Goal: Task Accomplishment & Management: Use online tool/utility

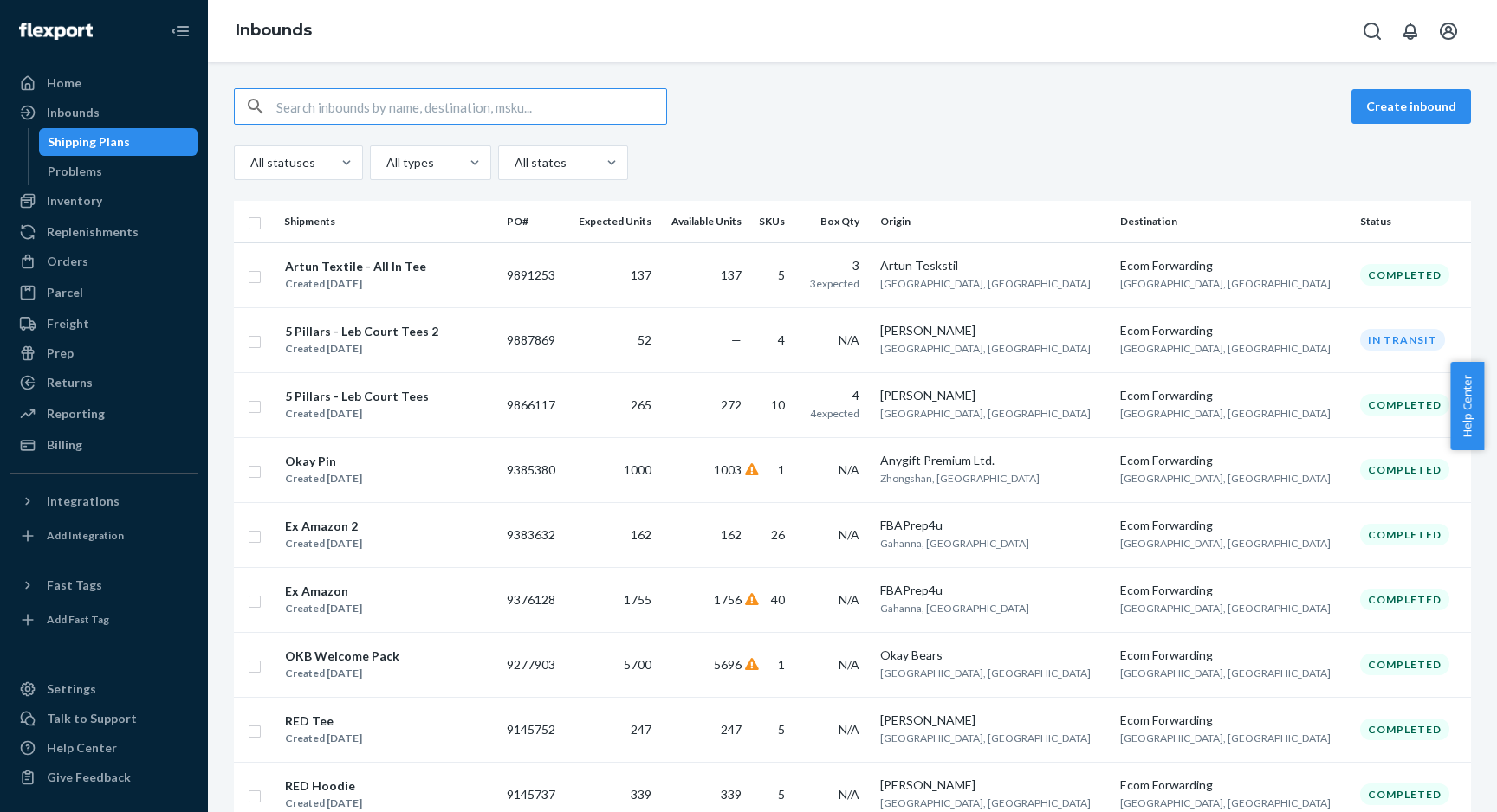
click at [404, 106] on input "text" at bounding box center [472, 106] width 390 height 35
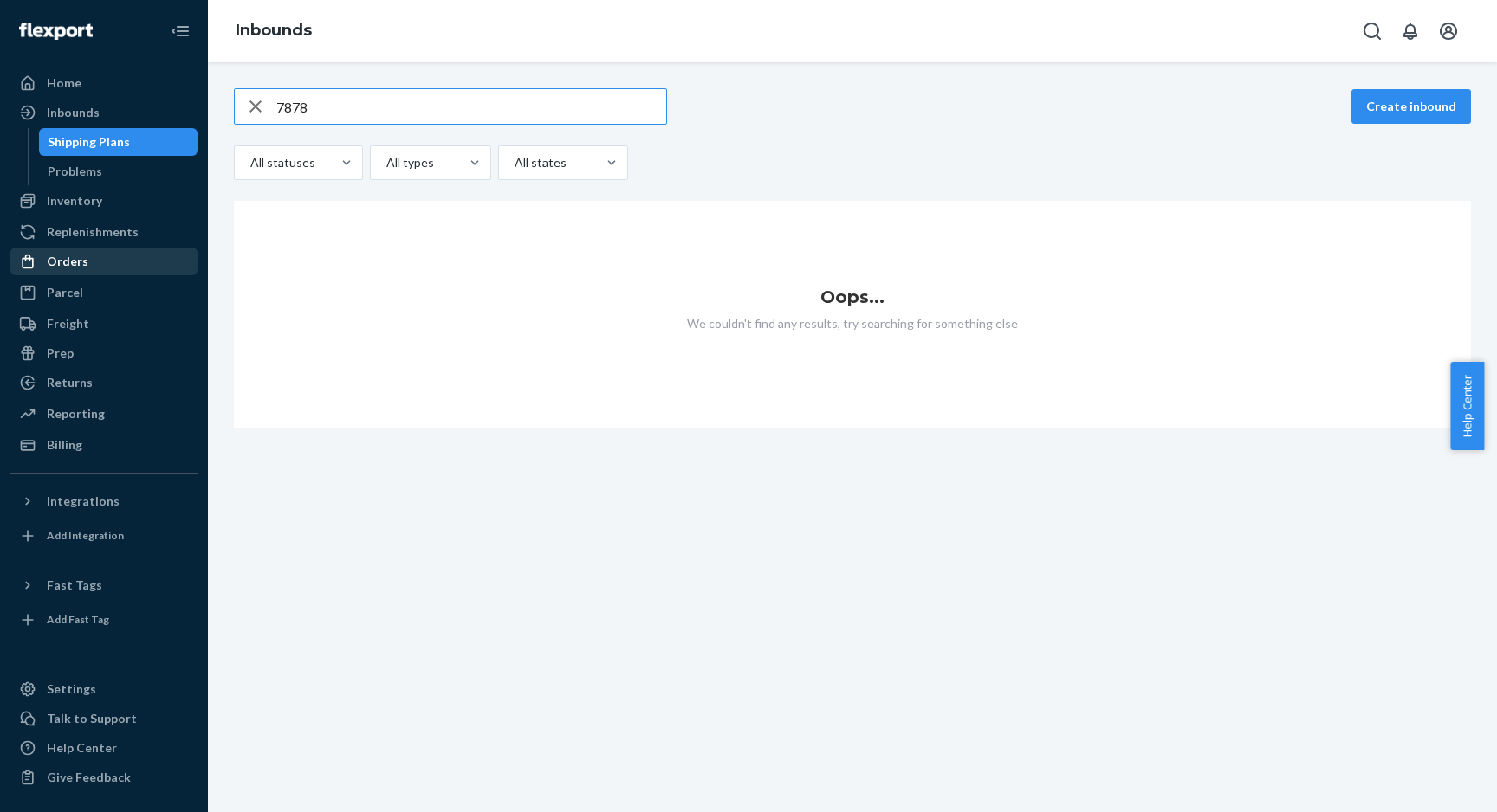
type input "7878"
click at [90, 257] on div "Orders" at bounding box center [104, 261] width 184 height 24
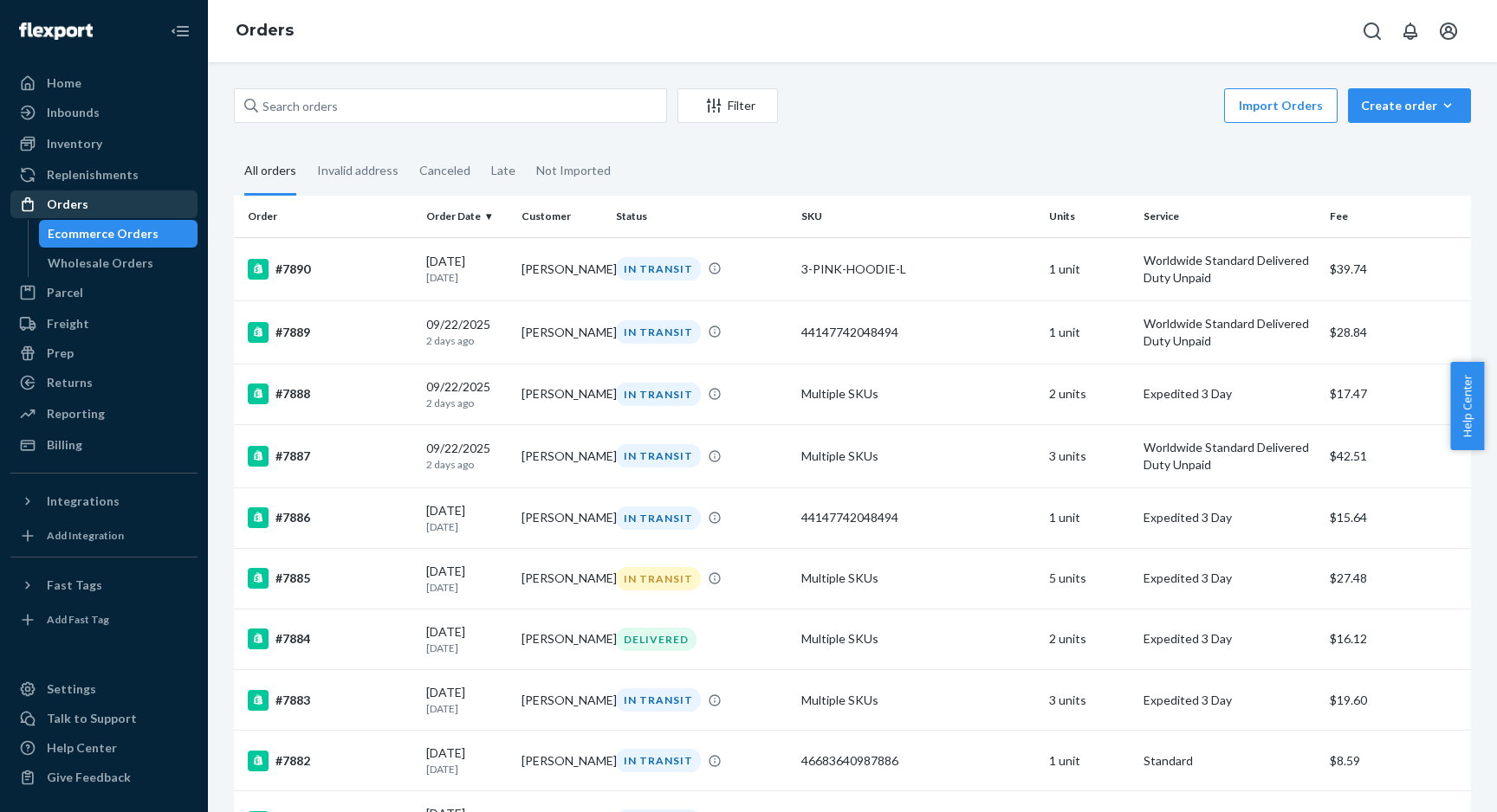
click at [58, 201] on div "Orders" at bounding box center [67, 205] width 42 height 18
click at [102, 204] on div "Orders" at bounding box center [104, 204] width 184 height 24
click at [84, 202] on div "Orders" at bounding box center [67, 205] width 42 height 18
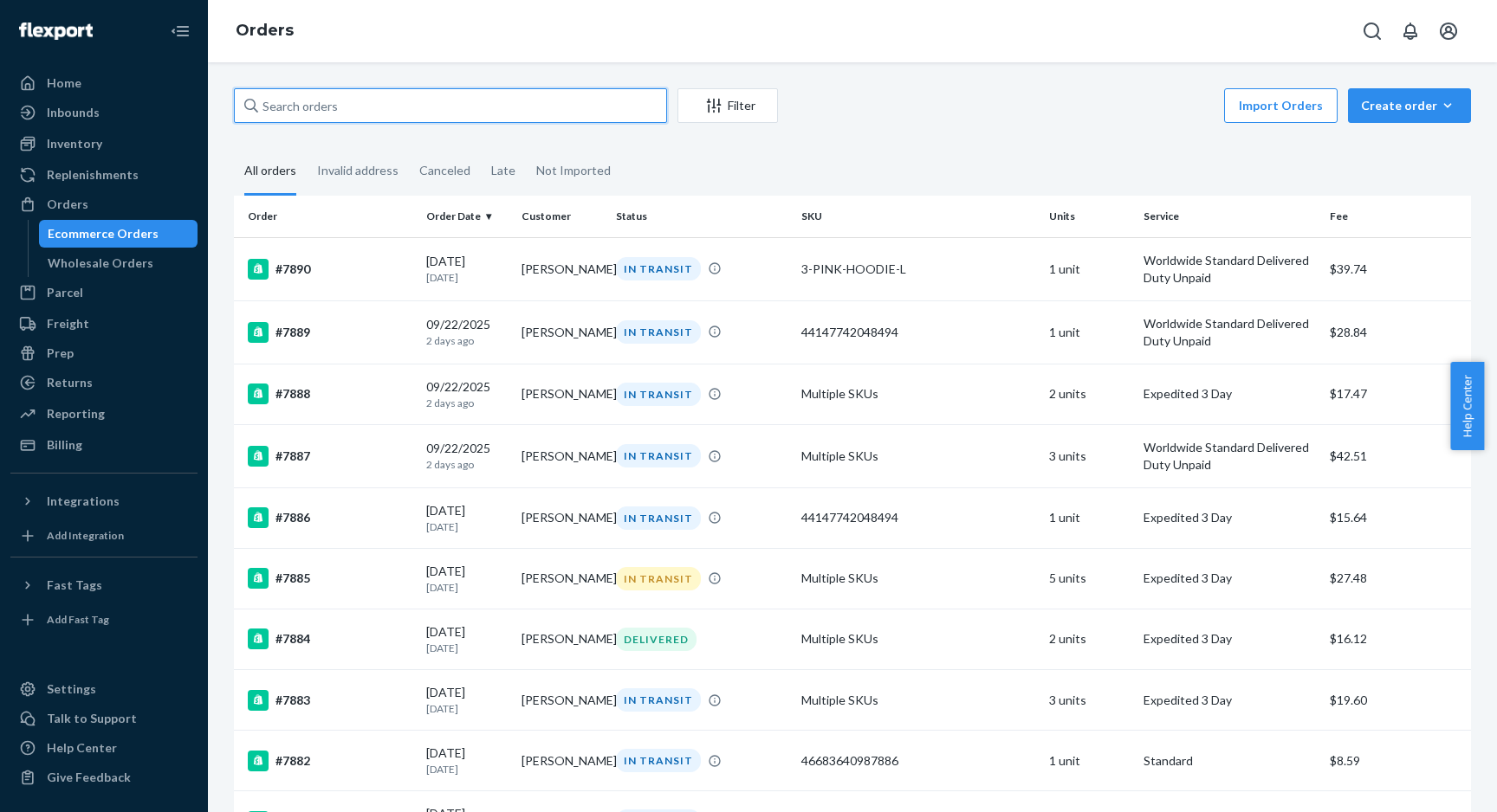
click at [442, 114] on input "text" at bounding box center [451, 105] width 433 height 35
paste input "#7878"
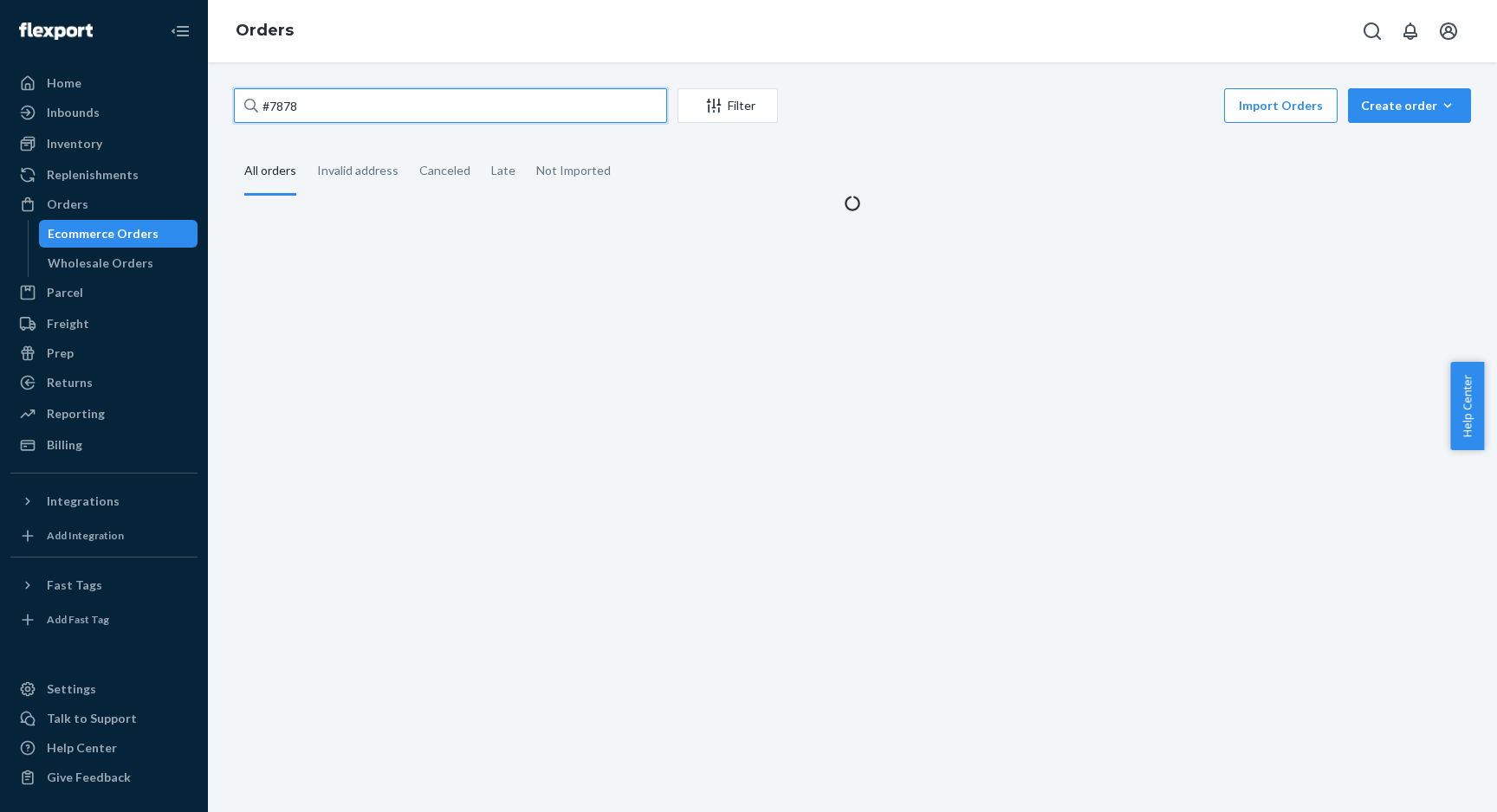
type input "#7878"
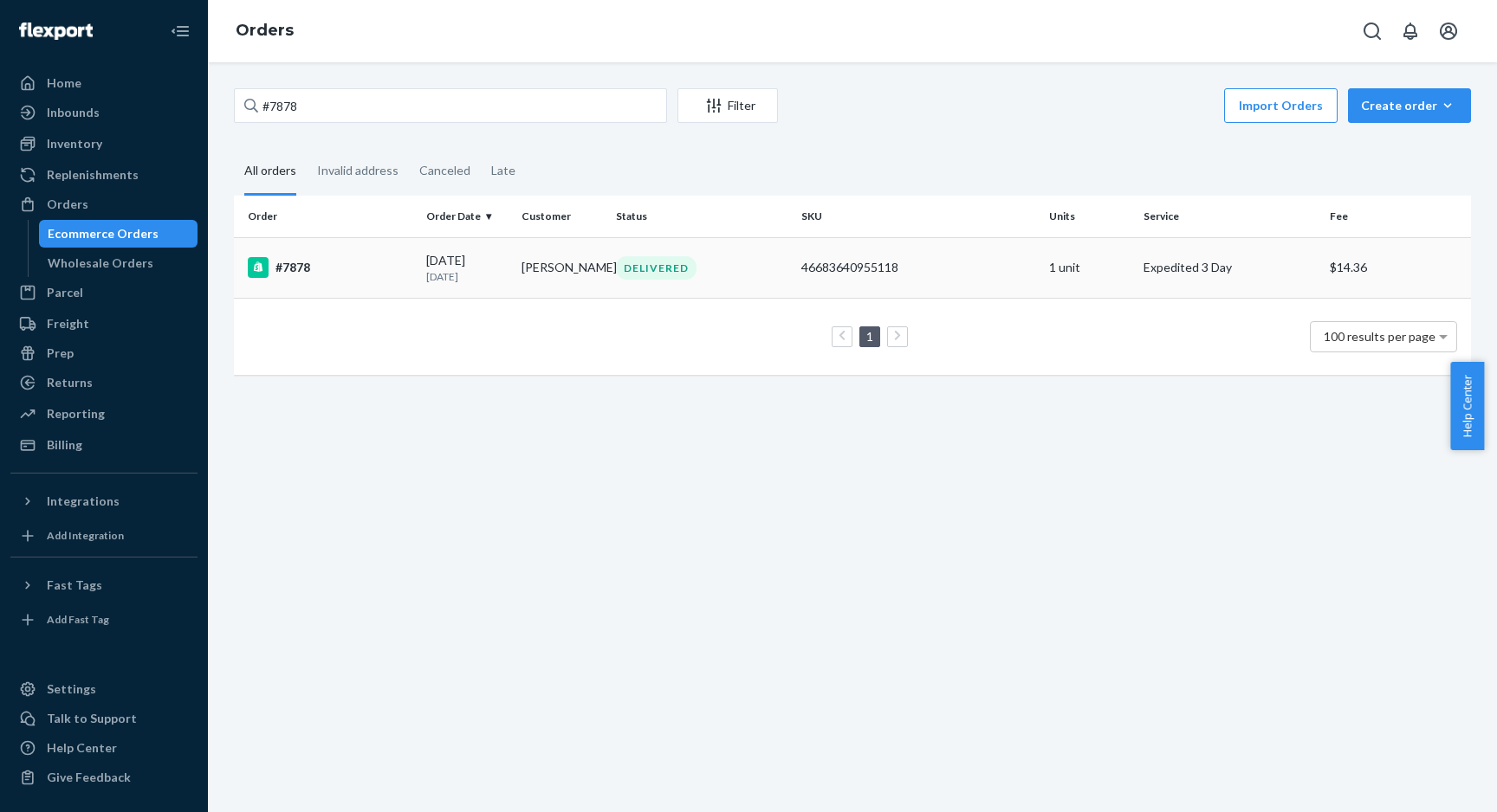
click at [351, 264] on div "#7878" at bounding box center [330, 267] width 165 height 20
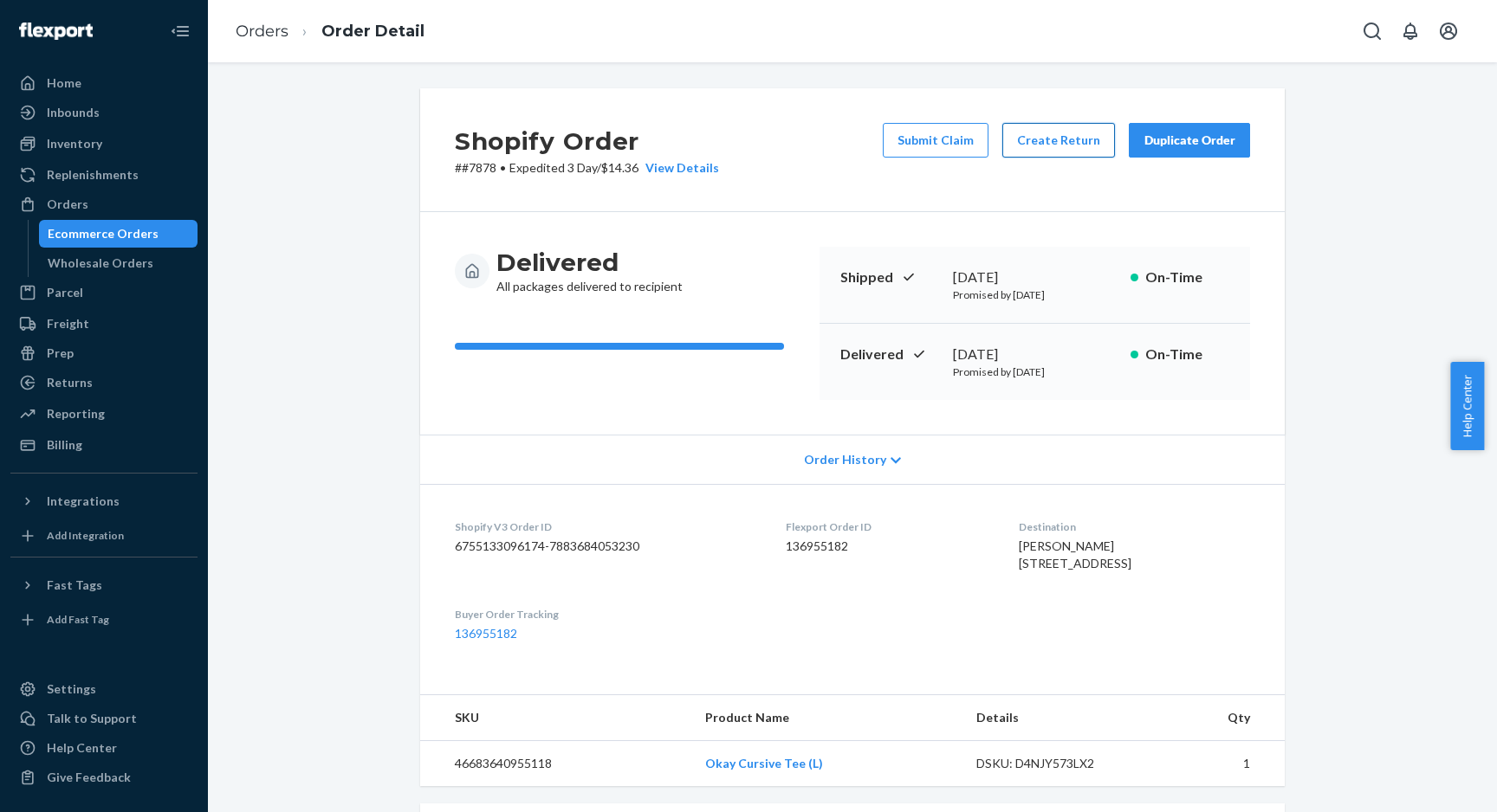
click at [1034, 143] on button "Create Return" at bounding box center [1058, 140] width 113 height 35
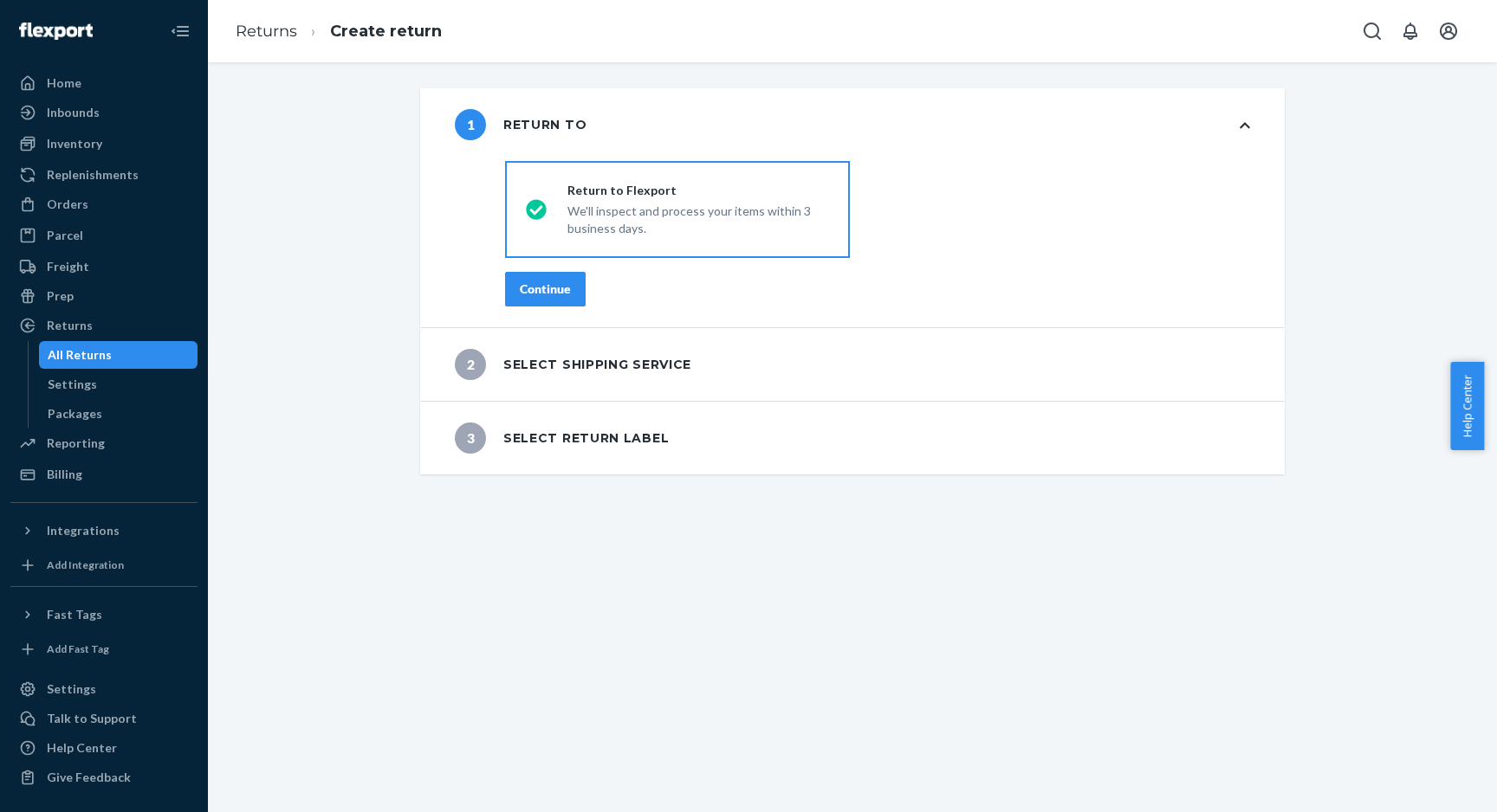
click at [528, 287] on div "Continue" at bounding box center [545, 290] width 51 height 18
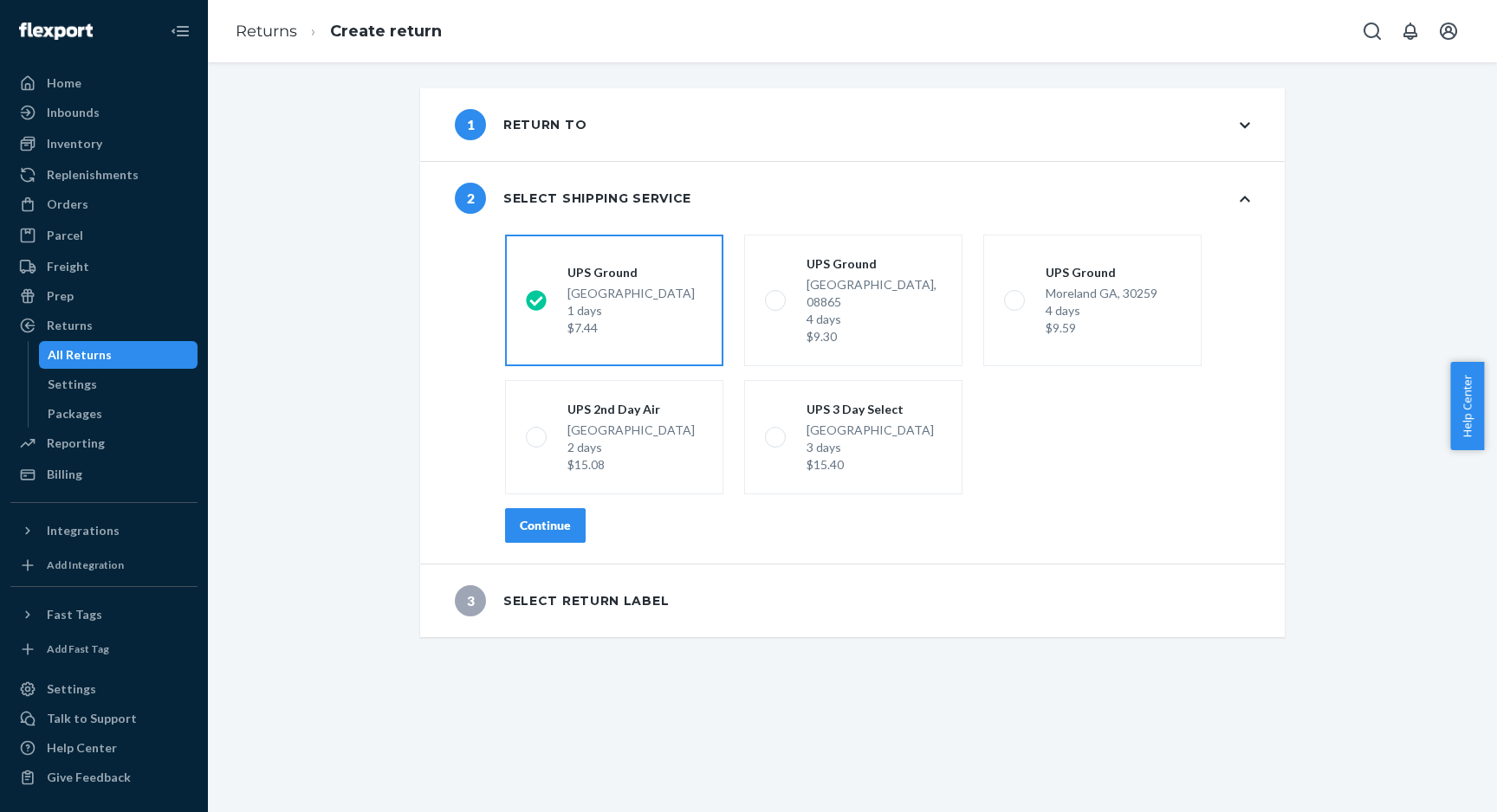
click at [552, 517] on div "Continue" at bounding box center [545, 526] width 51 height 18
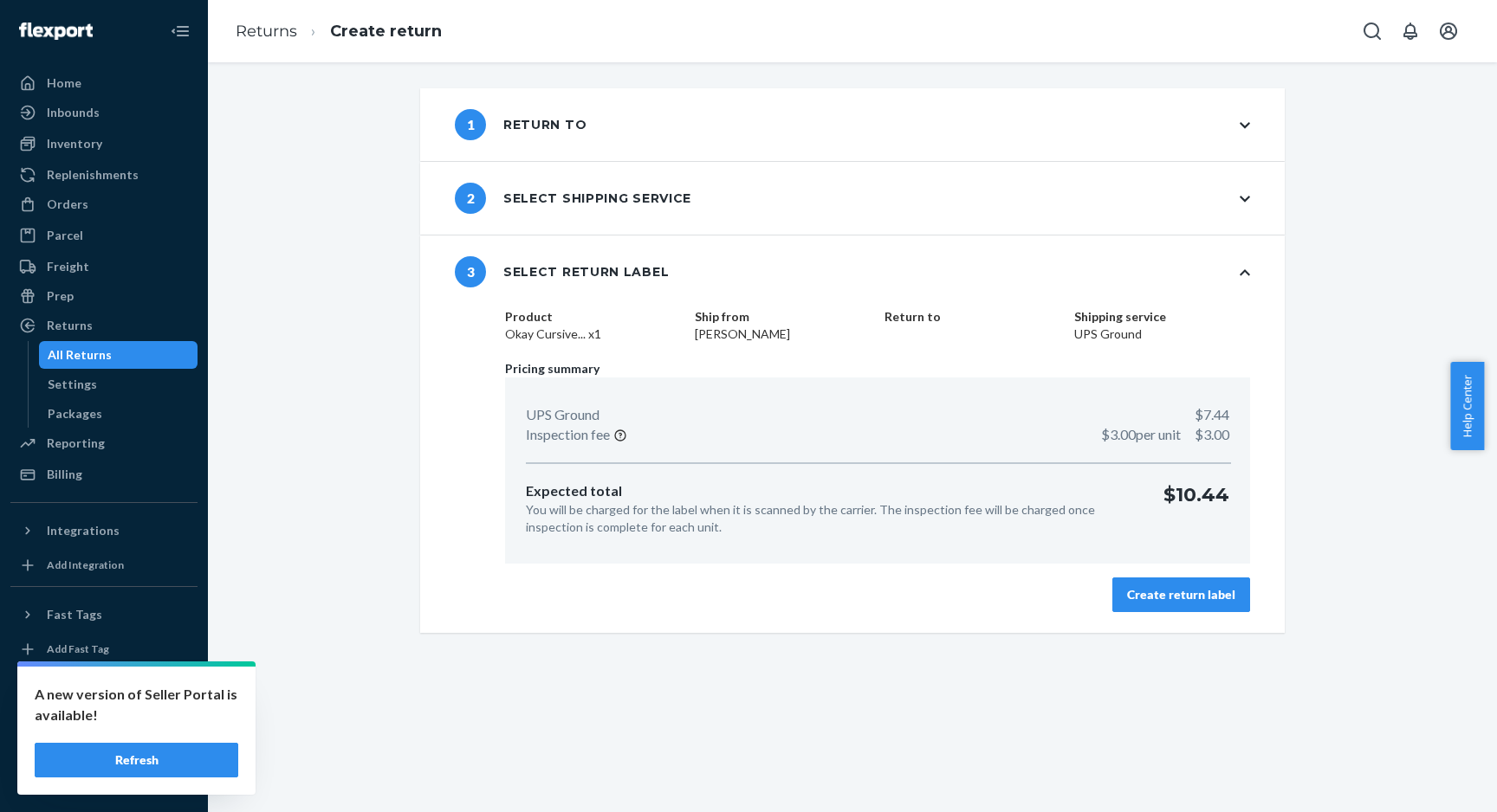
click at [145, 757] on button "Refresh" at bounding box center [137, 760] width 204 height 35
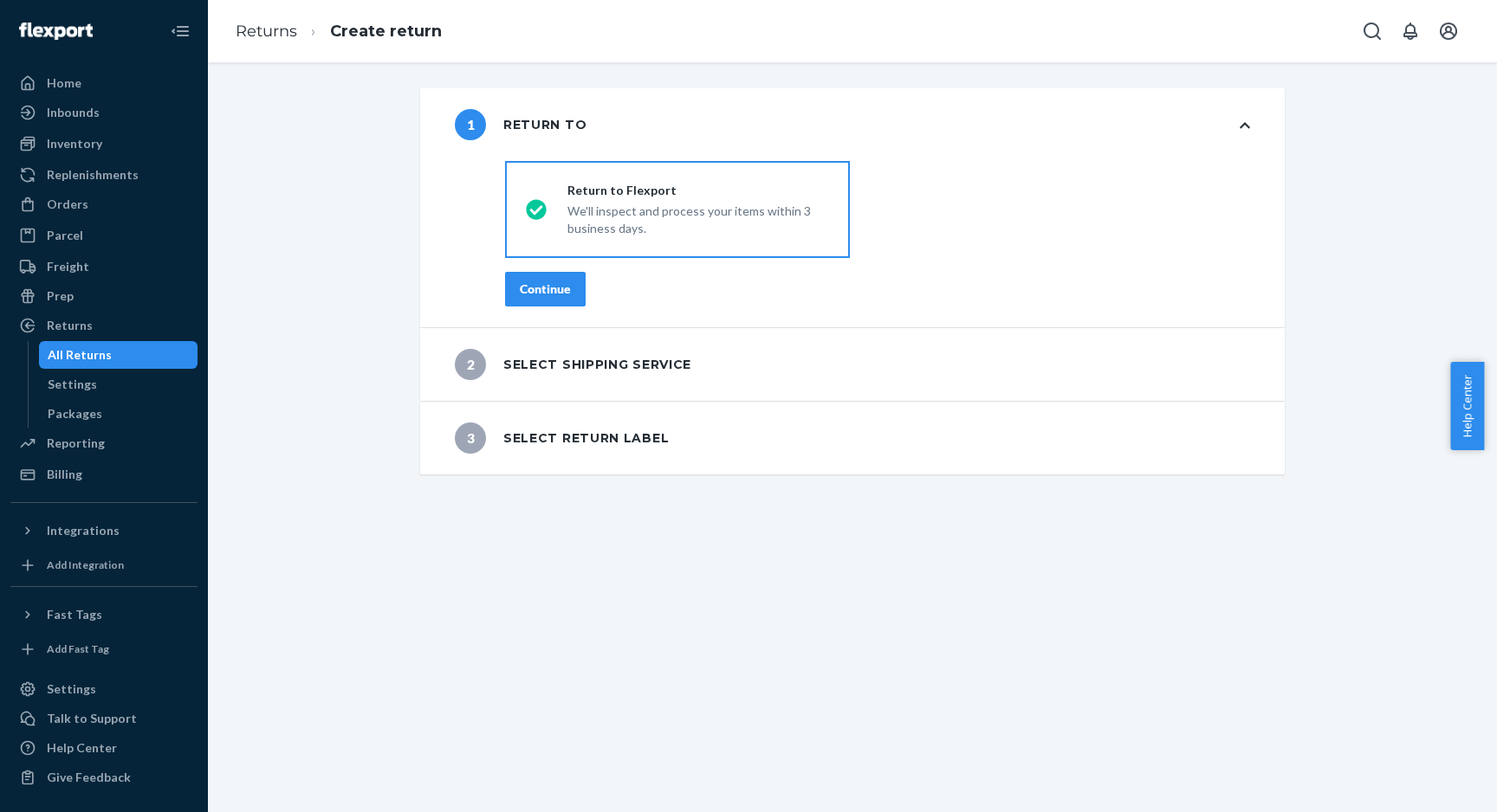
click at [530, 288] on div "Continue" at bounding box center [545, 290] width 51 height 18
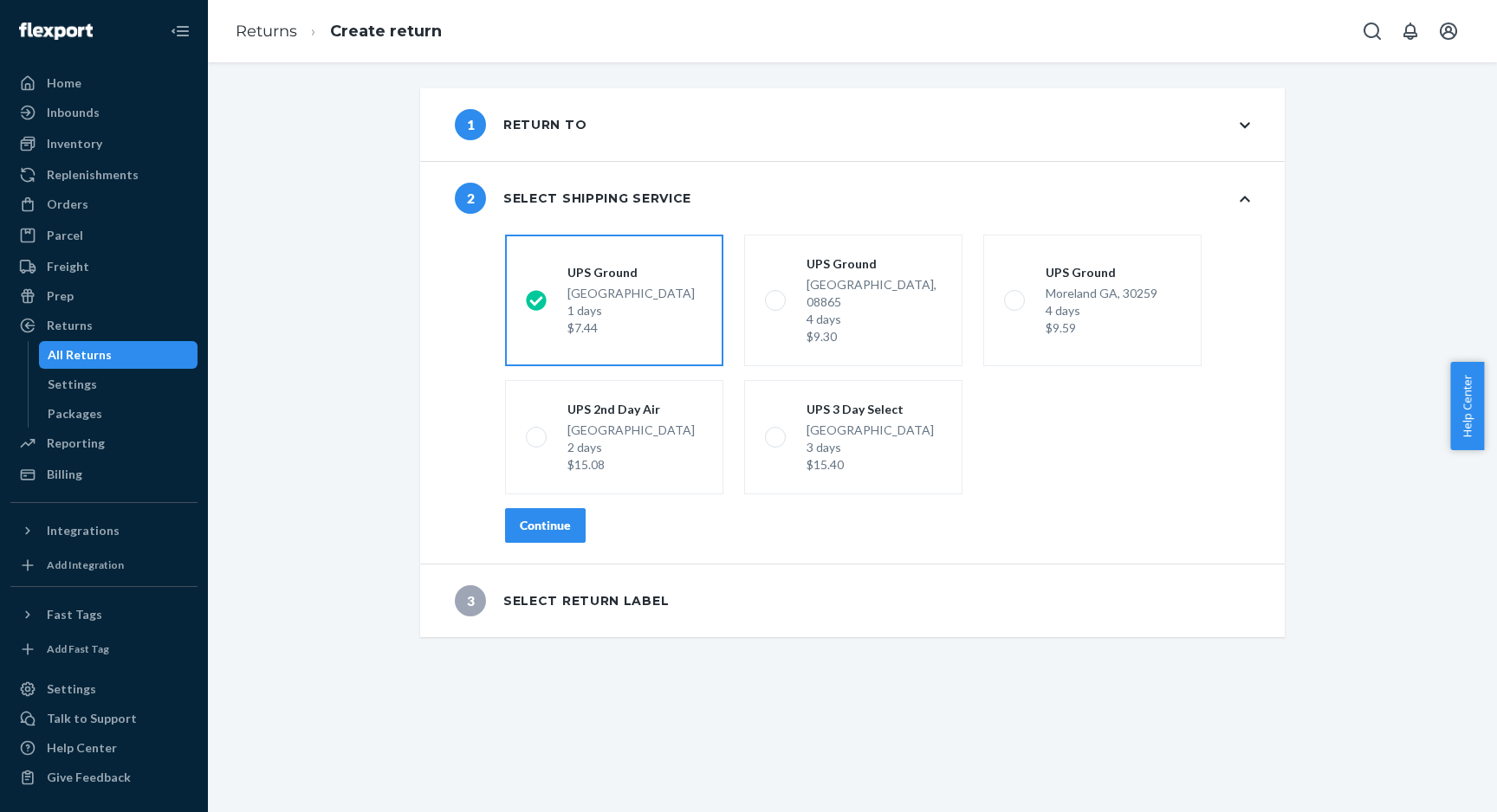
click at [541, 517] on div "Continue" at bounding box center [545, 526] width 51 height 18
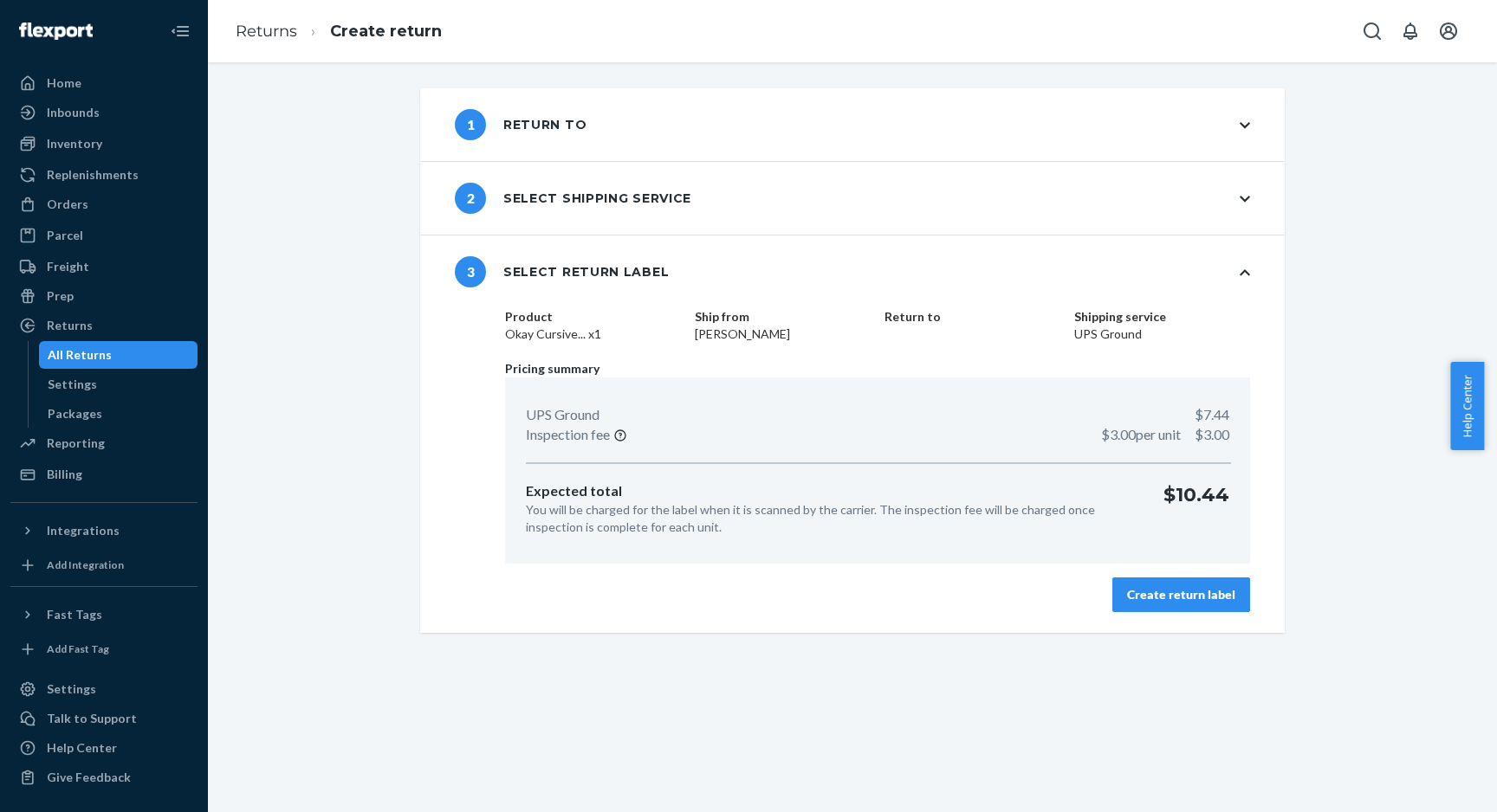
click at [1145, 590] on div "Create return label" at bounding box center [1181, 595] width 108 height 18
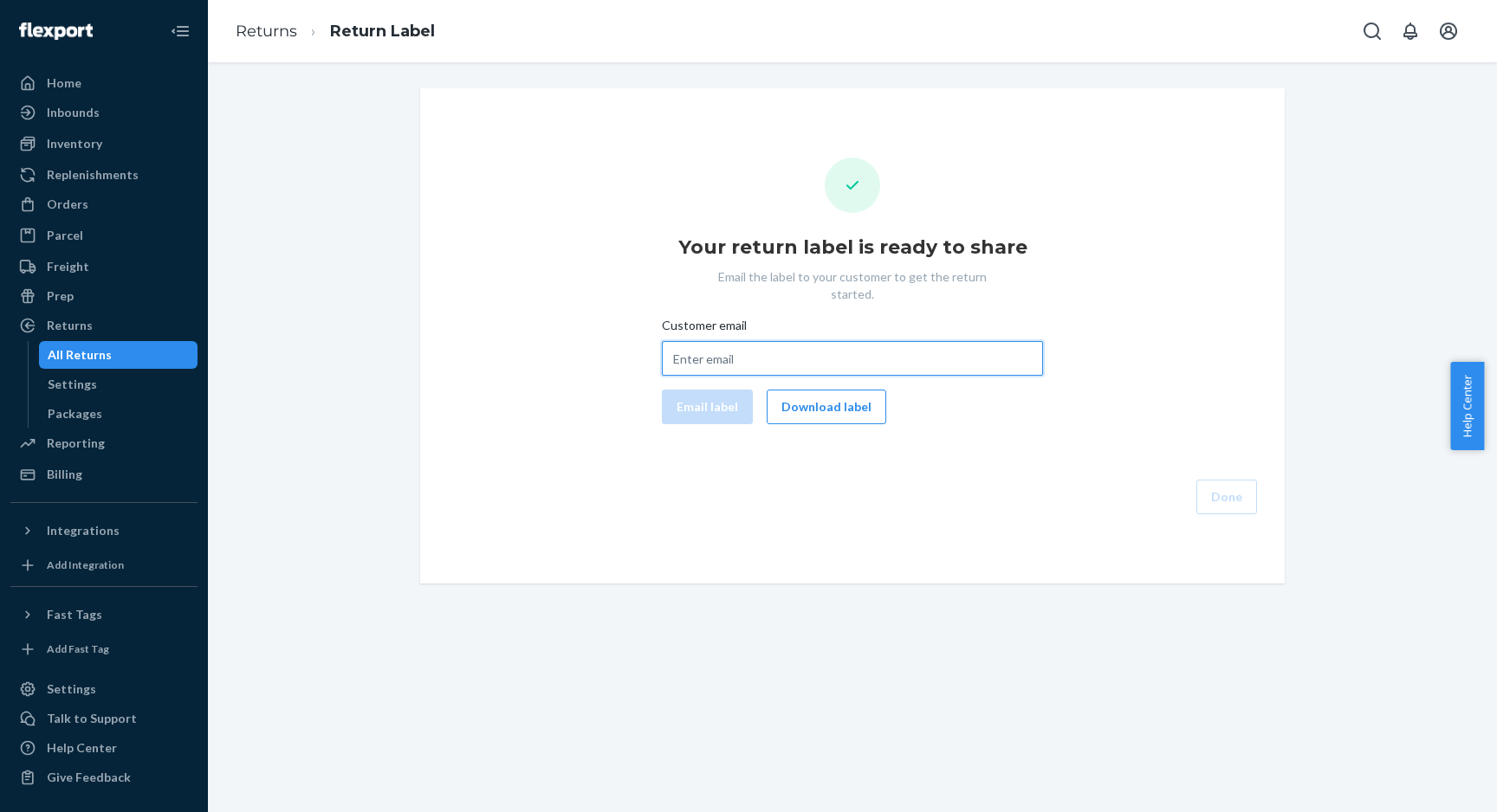
click at [721, 341] on input "Customer email" at bounding box center [852, 358] width 381 height 35
type input "imad@okaybears.com"
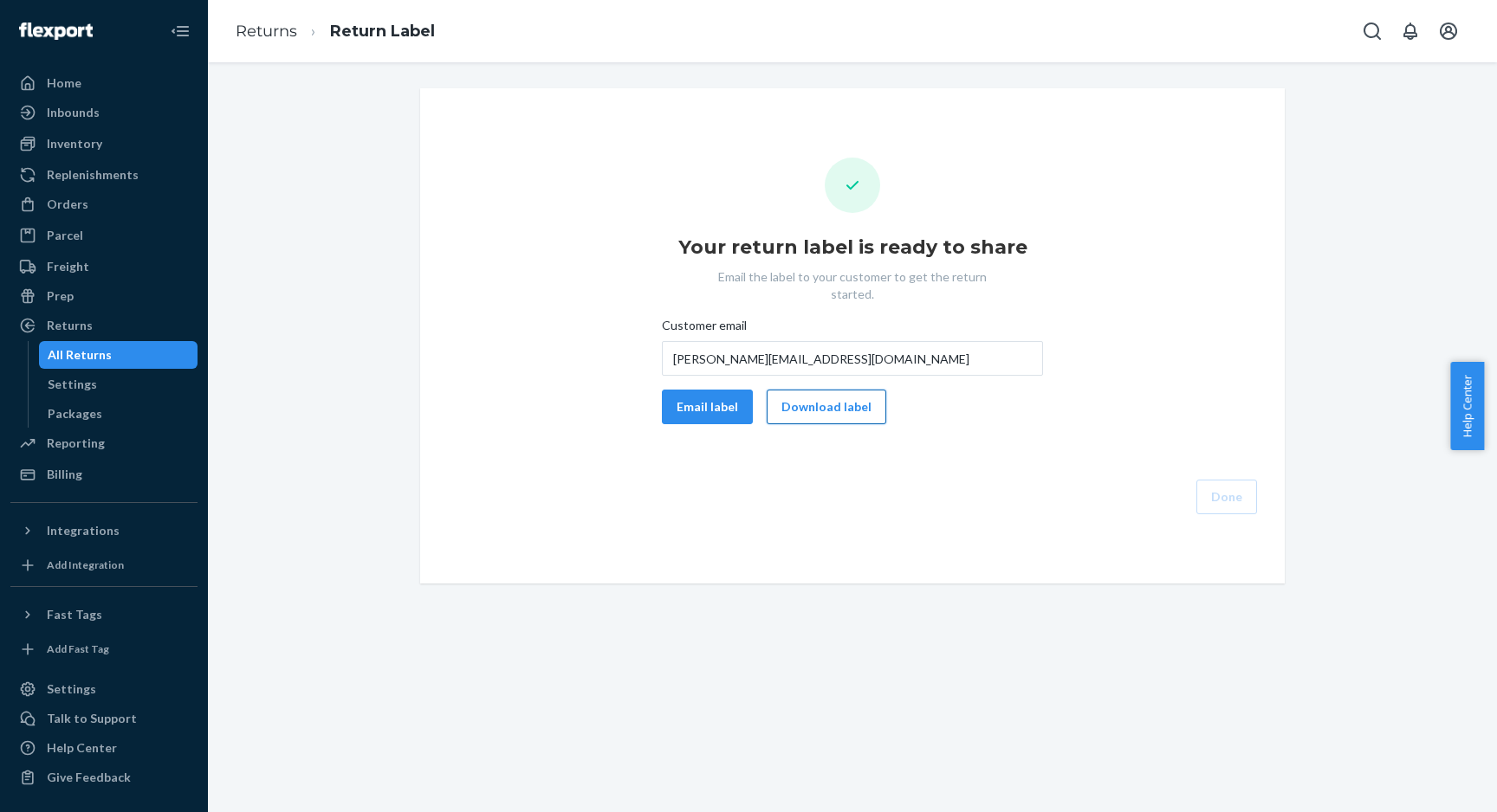
click at [806, 394] on button "Download label" at bounding box center [827, 407] width 120 height 35
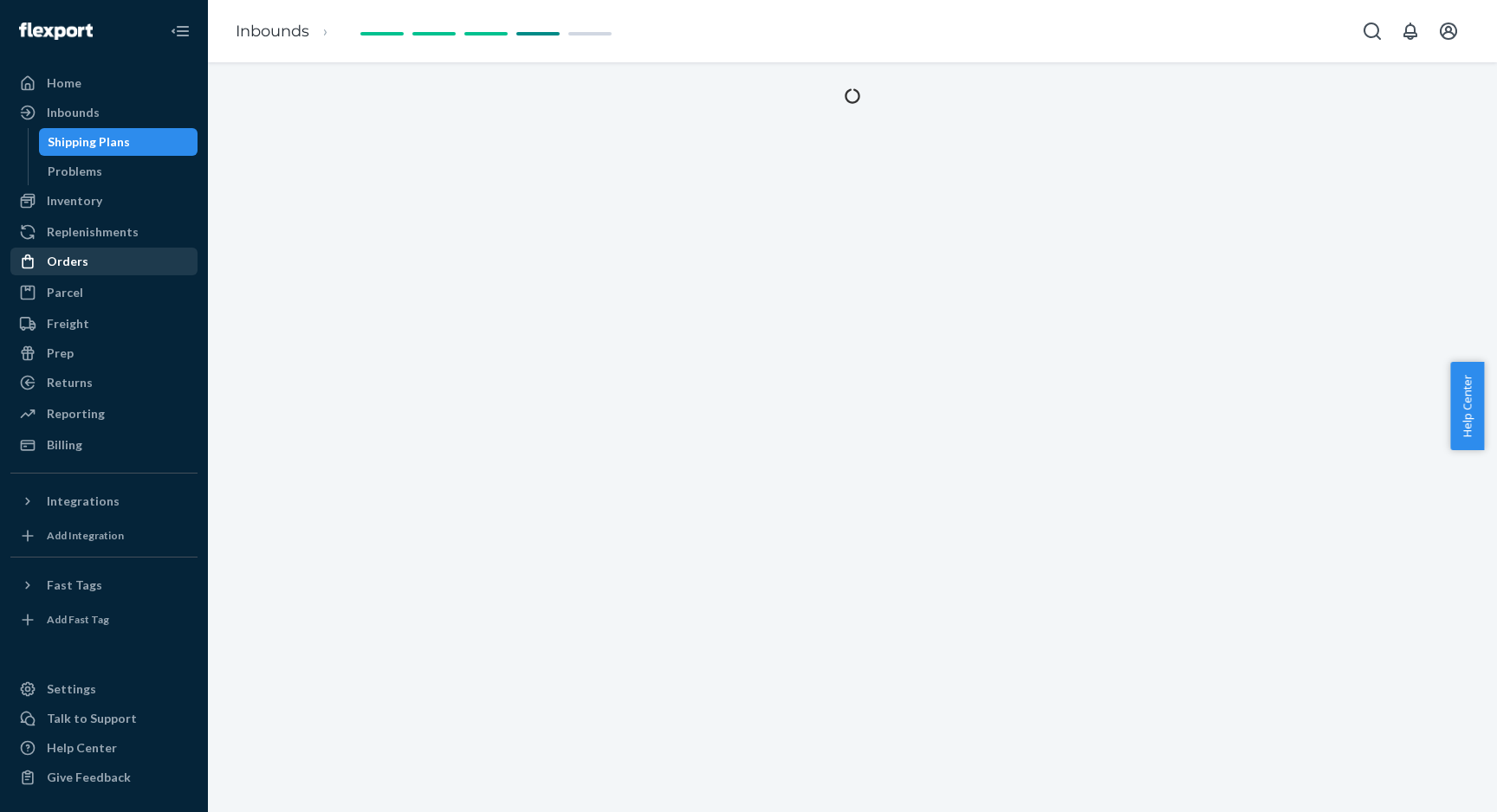
click at [79, 251] on div "Orders" at bounding box center [104, 261] width 184 height 24
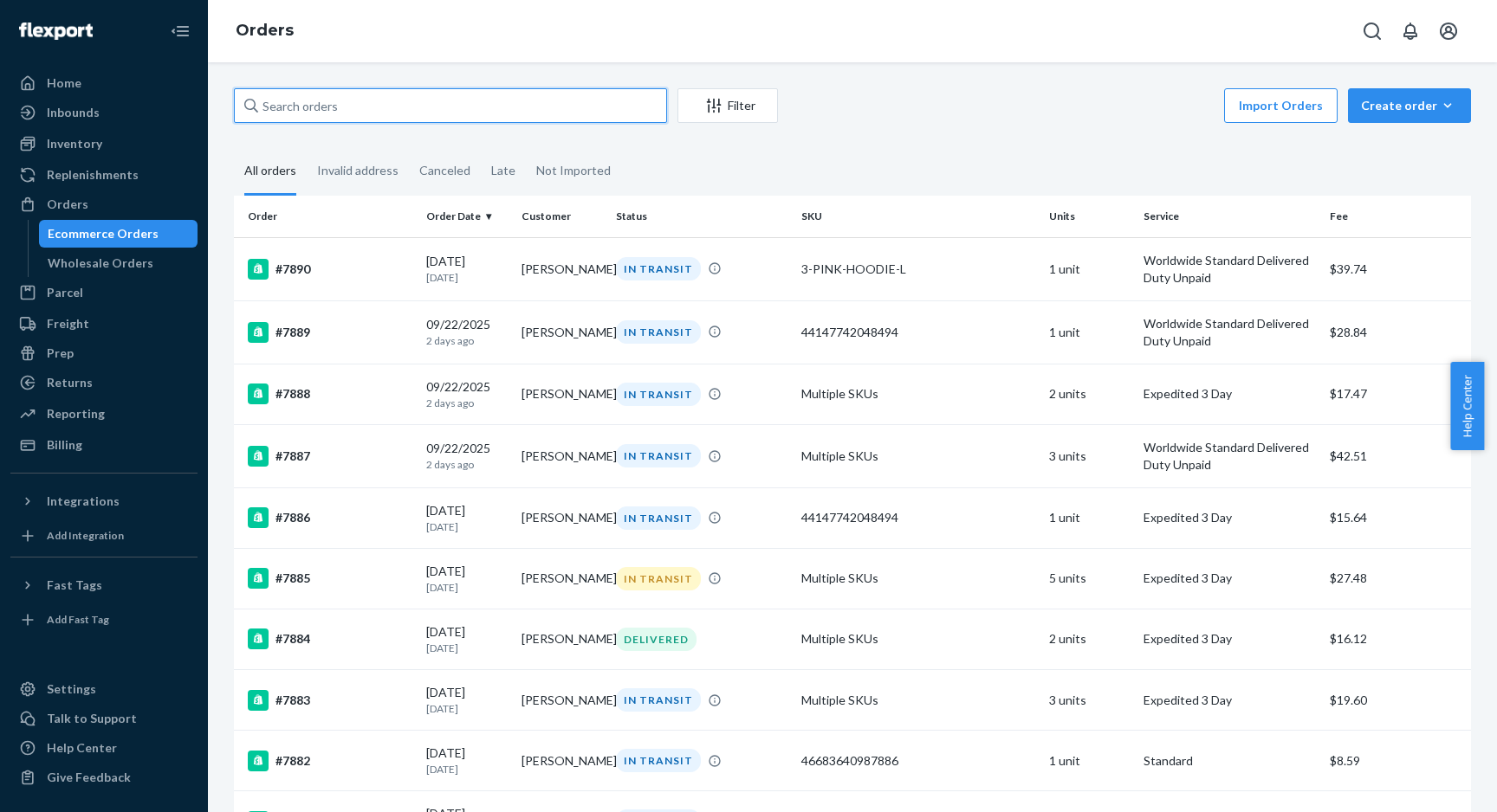
click at [419, 98] on input "text" at bounding box center [451, 105] width 433 height 35
paste input "#7878"
type input "#7878"
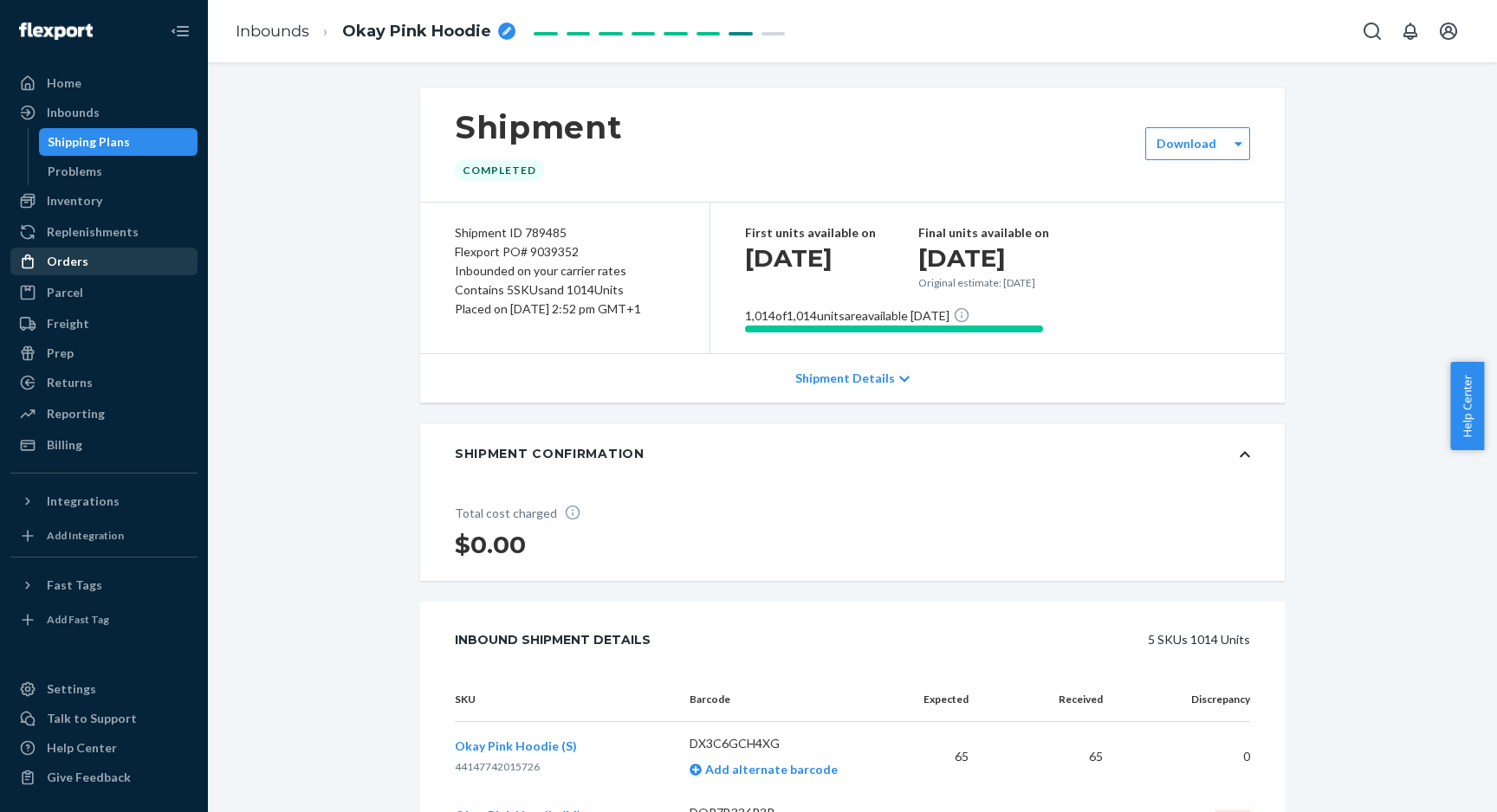
click at [81, 257] on div "Orders" at bounding box center [67, 262] width 42 height 18
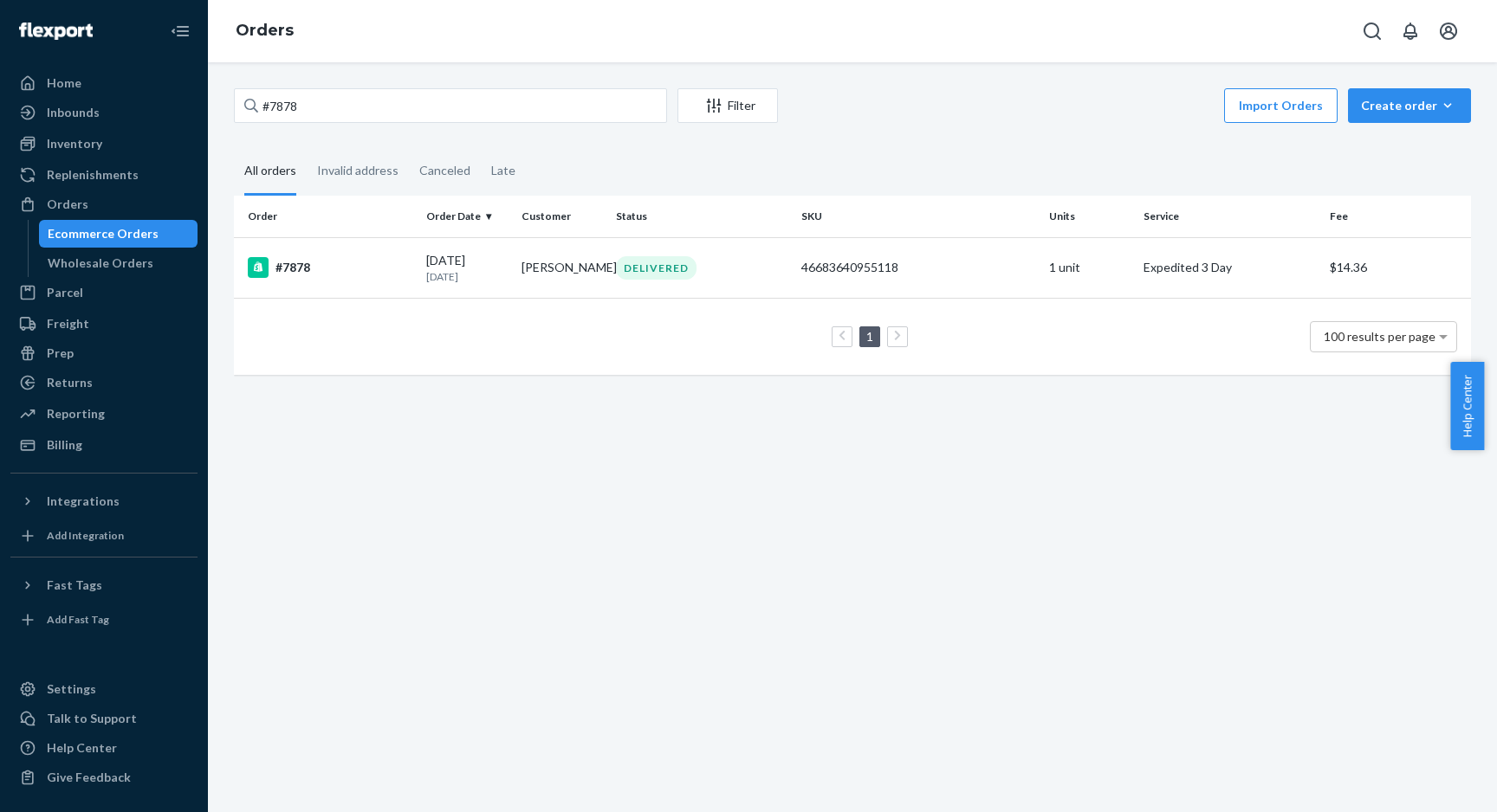
click at [345, 233] on th "Order" at bounding box center [326, 216] width 185 height 42
click at [343, 274] on div "#7878" at bounding box center [330, 267] width 165 height 20
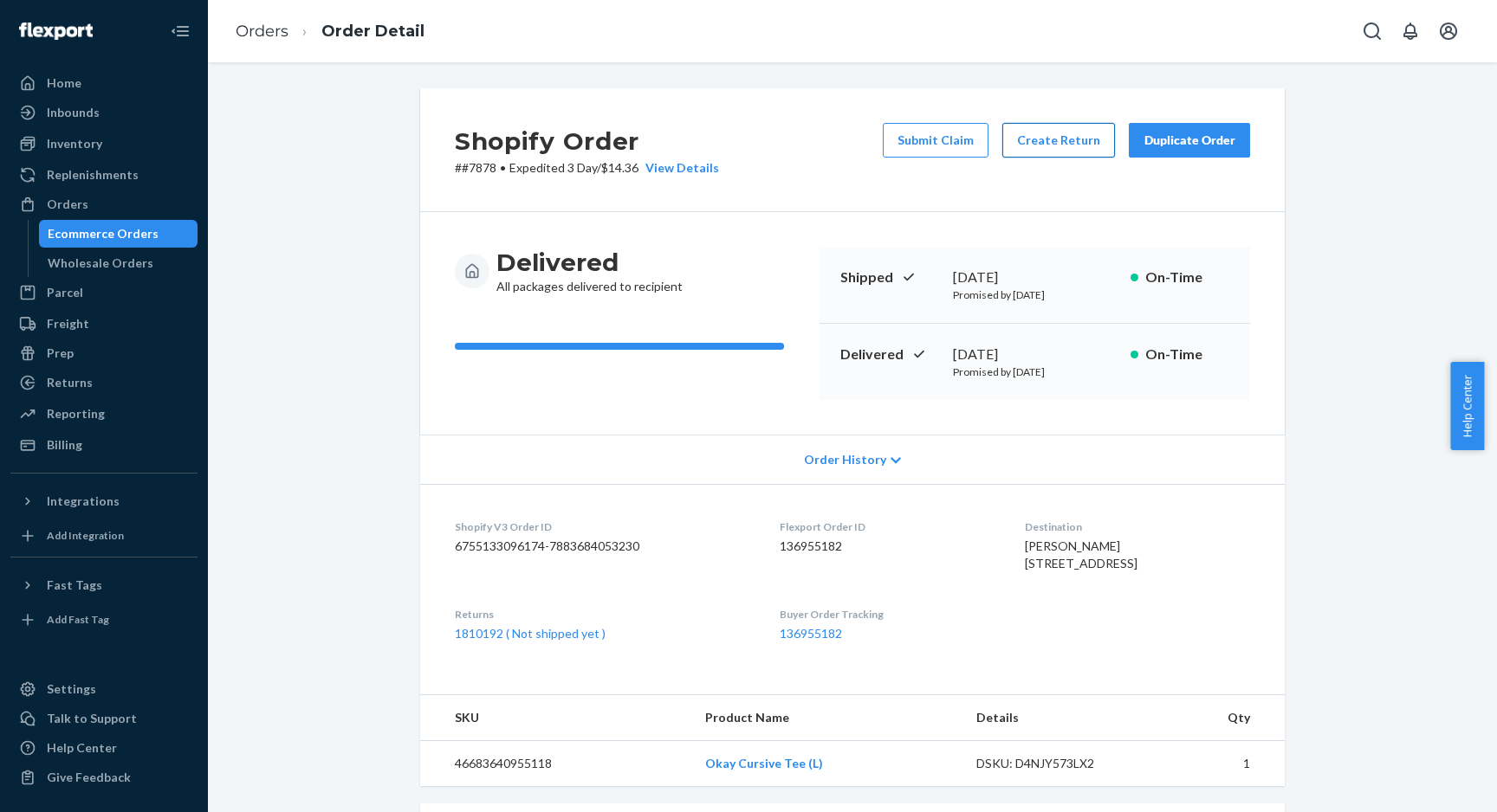
click at [1058, 137] on button "Create Return" at bounding box center [1058, 140] width 113 height 35
click at [1023, 154] on button "Create Return" at bounding box center [1058, 140] width 113 height 35
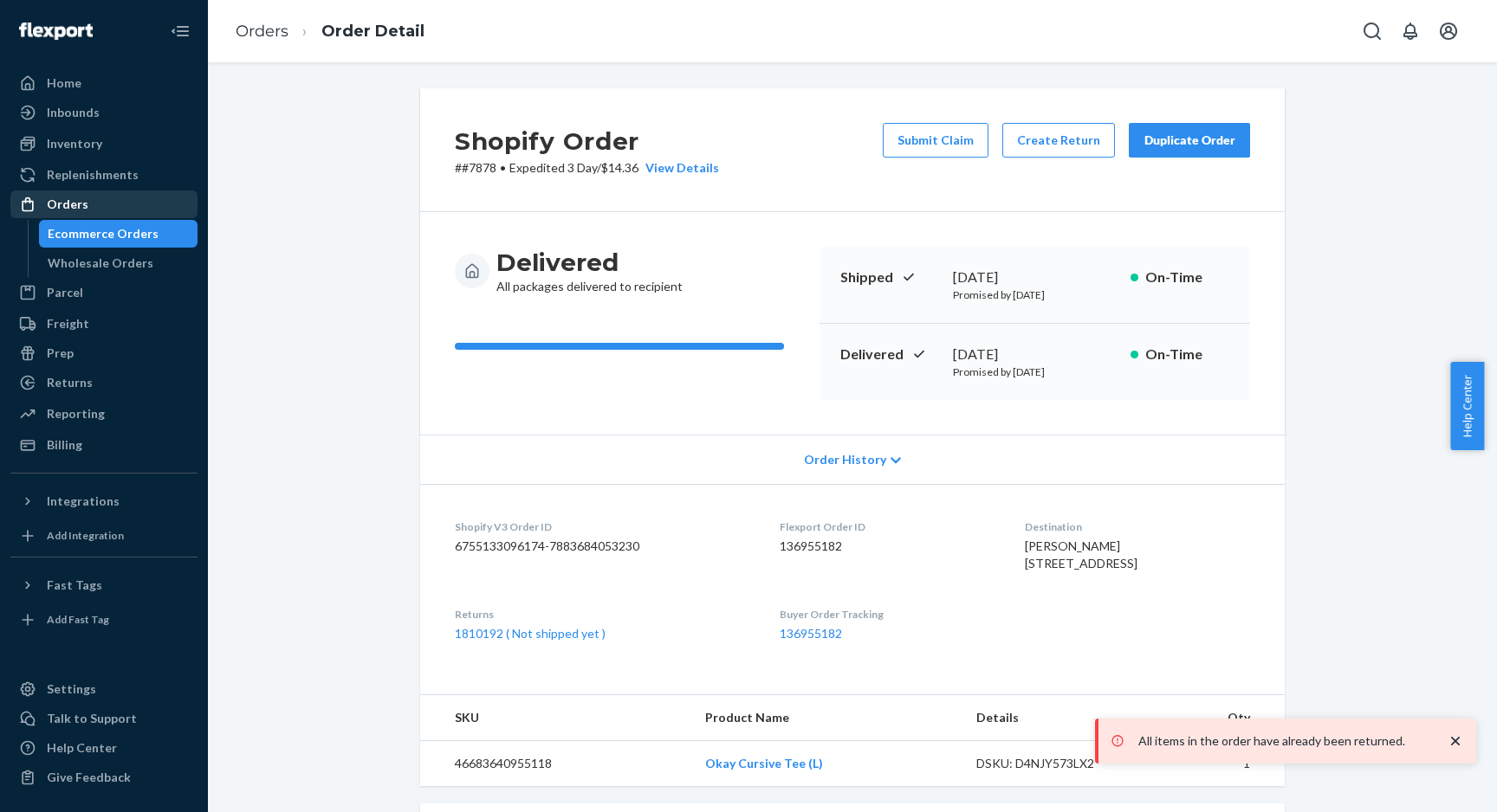
click at [106, 204] on div "Orders" at bounding box center [104, 204] width 184 height 24
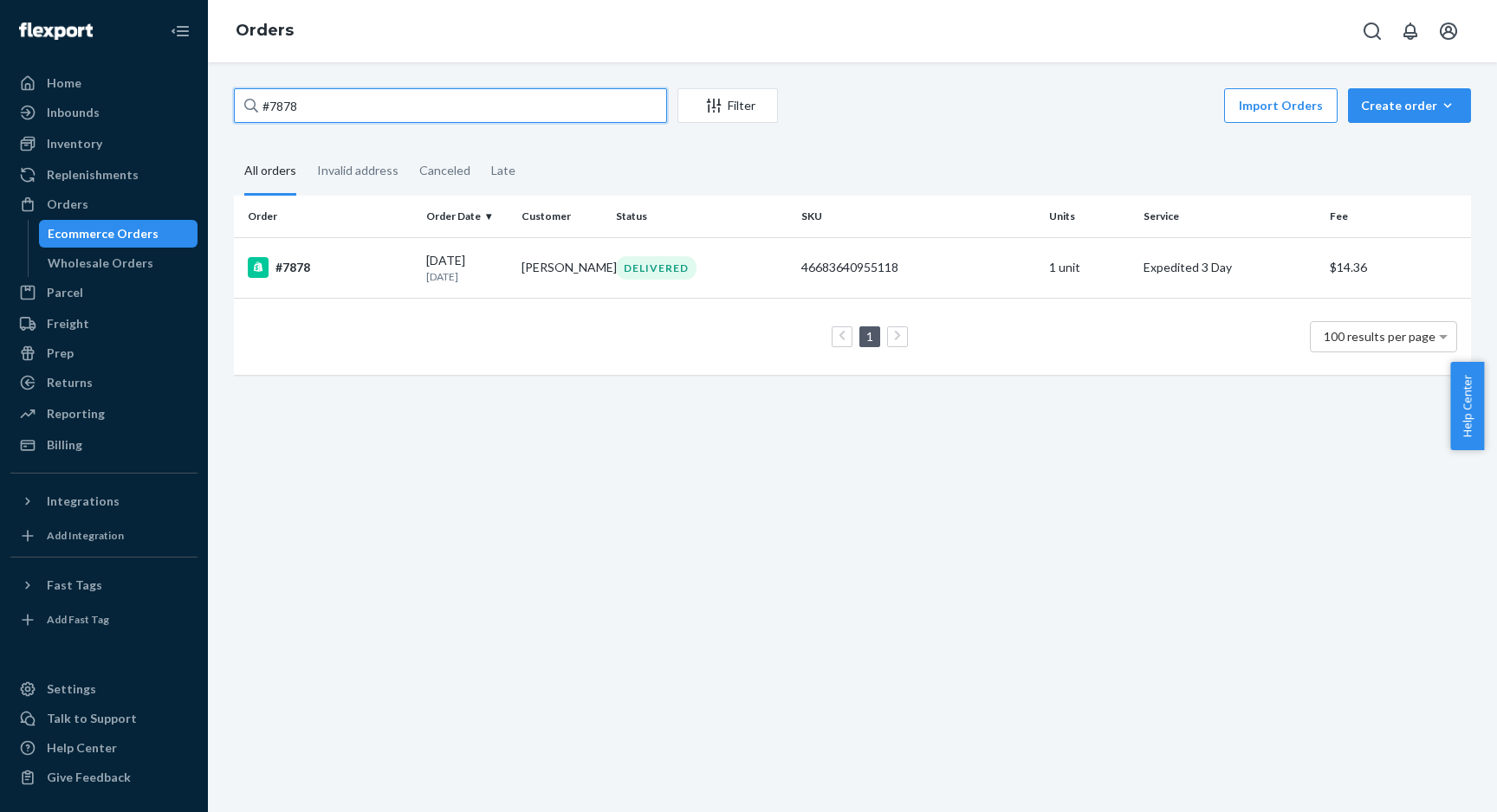
click at [342, 101] on input "#7878" at bounding box center [451, 105] width 433 height 35
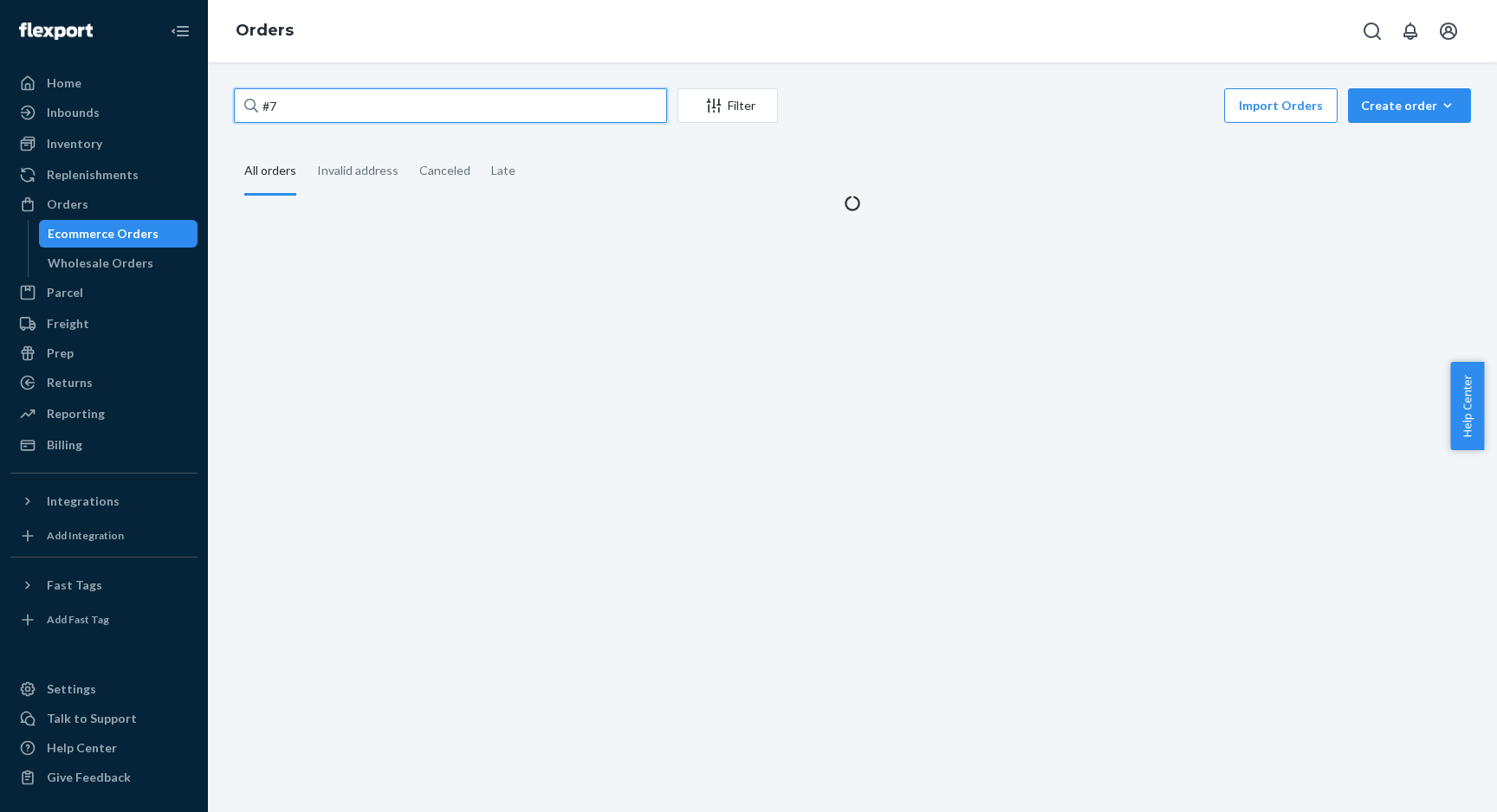
type input "#"
